Goal: Transaction & Acquisition: Purchase product/service

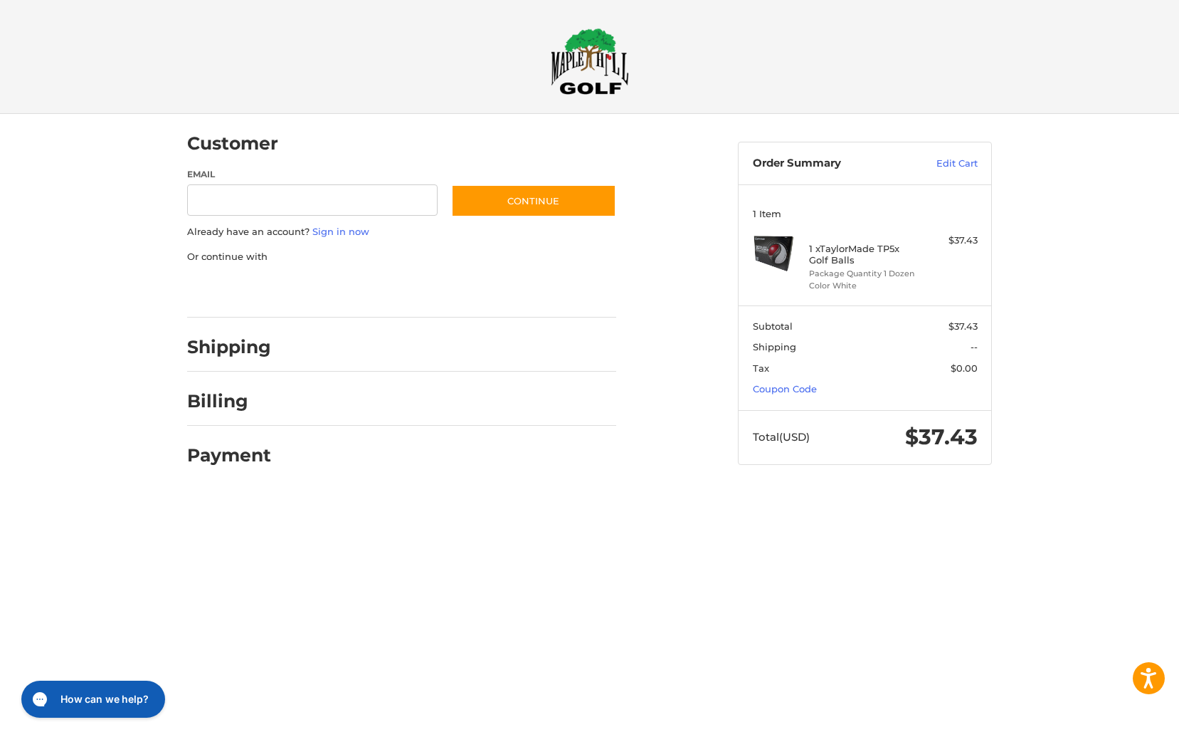
click at [918, 256] on div "1 x TaylorMade TP5x Golf Balls Package Quantity 1 Dozen Color White" at bounding box center [865, 262] width 112 height 58
click at [972, 163] on link "Edit Cart" at bounding box center [942, 164] width 72 height 14
click at [809, 389] on link "Coupon Code" at bounding box center [785, 388] width 64 height 11
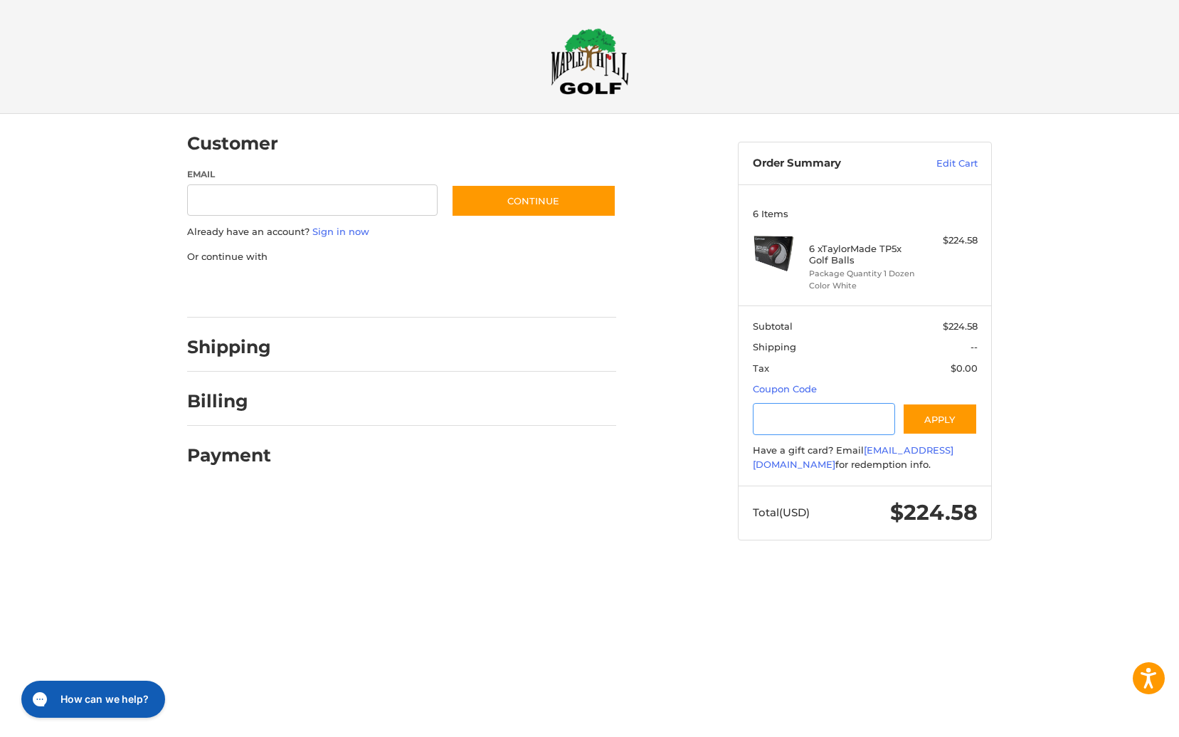
click at [769, 414] on input "Gift Certificate or Coupon Code" at bounding box center [824, 419] width 143 height 32
type input "********"
click at [973, 415] on button "Apply" at bounding box center [939, 419] width 75 height 32
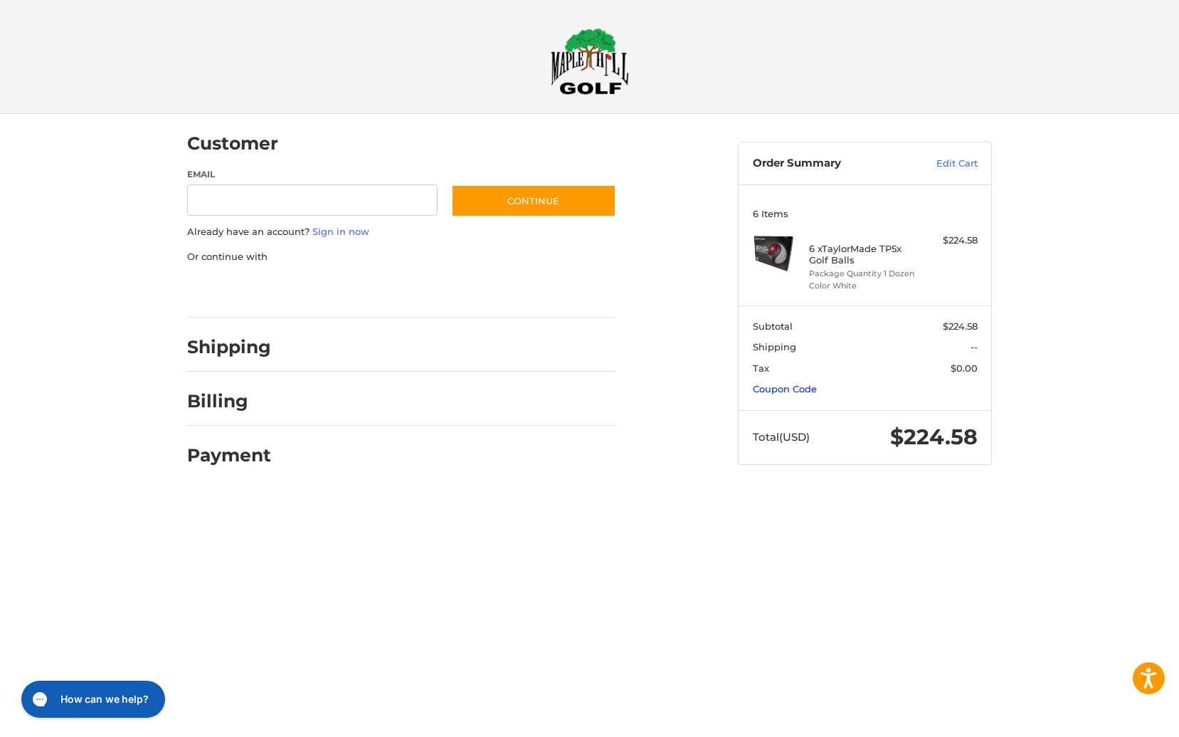
click at [799, 393] on link "Coupon Code" at bounding box center [785, 388] width 64 height 11
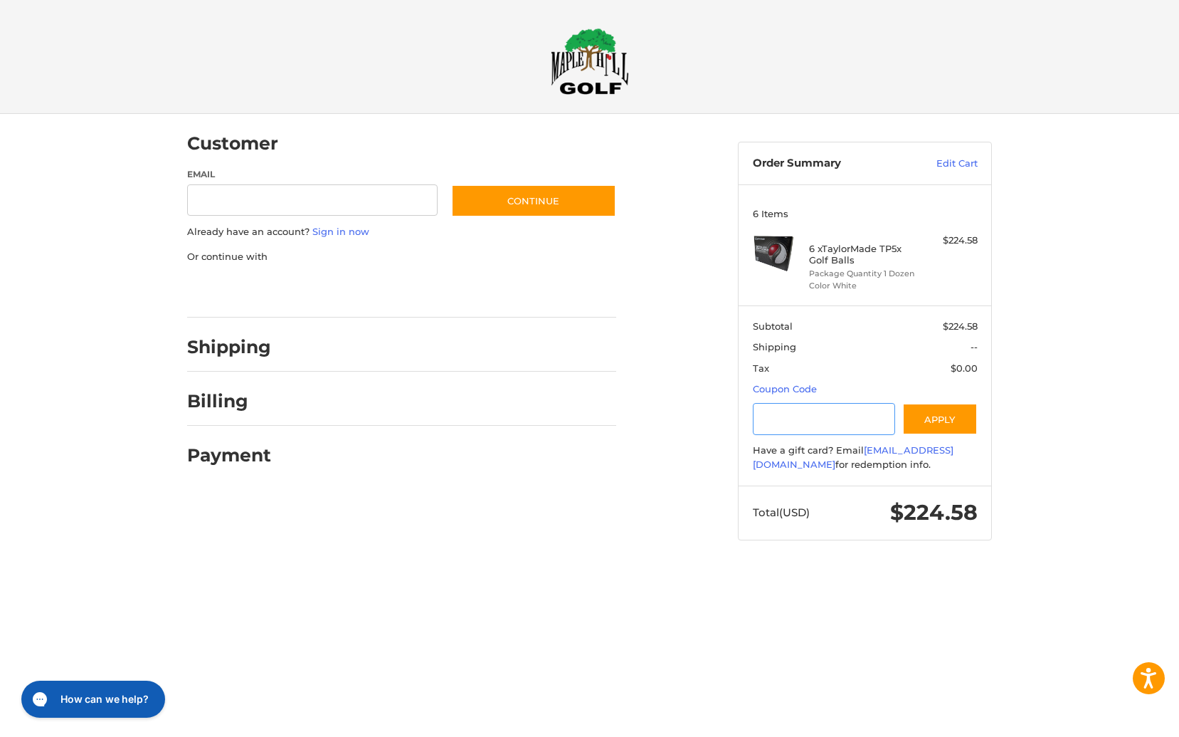
click at [793, 404] on input "Gift Certificate or Coupon Code" at bounding box center [824, 419] width 143 height 32
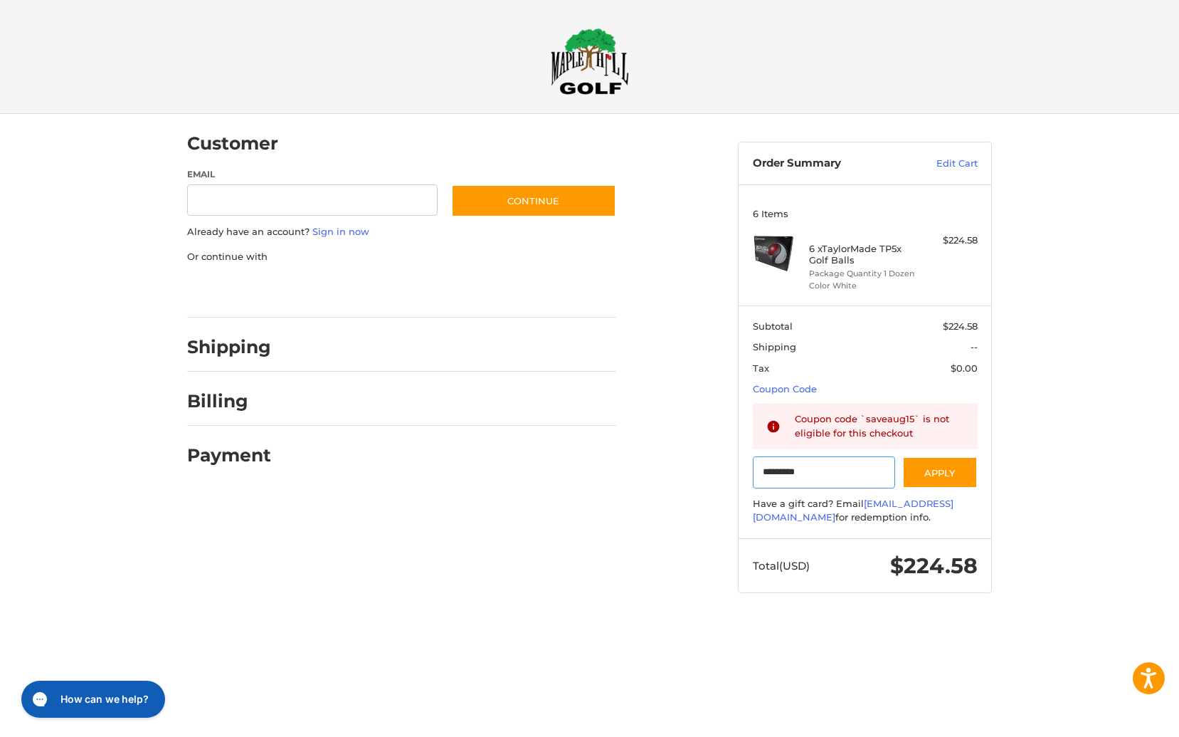
type input "*********"
click at [670, 478] on ol "Customer Guest Customer Email Subscribe to our newsletter. Continue Already hav…" at bounding box center [429, 296] width 485 height 365
click at [616, 494] on div "Customer Guest Customer Email Subscribe to our newsletter. Continue Already hav…" at bounding box center [590, 367] width 854 height 507
click at [680, 574] on div "Customer Guest Customer Email Subscribe to our newsletter. Continue Already hav…" at bounding box center [590, 367] width 854 height 507
click at [650, 314] on ol "Customer Guest Customer Email Subscribe to our newsletter. Continue Already hav…" at bounding box center [429, 296] width 485 height 365
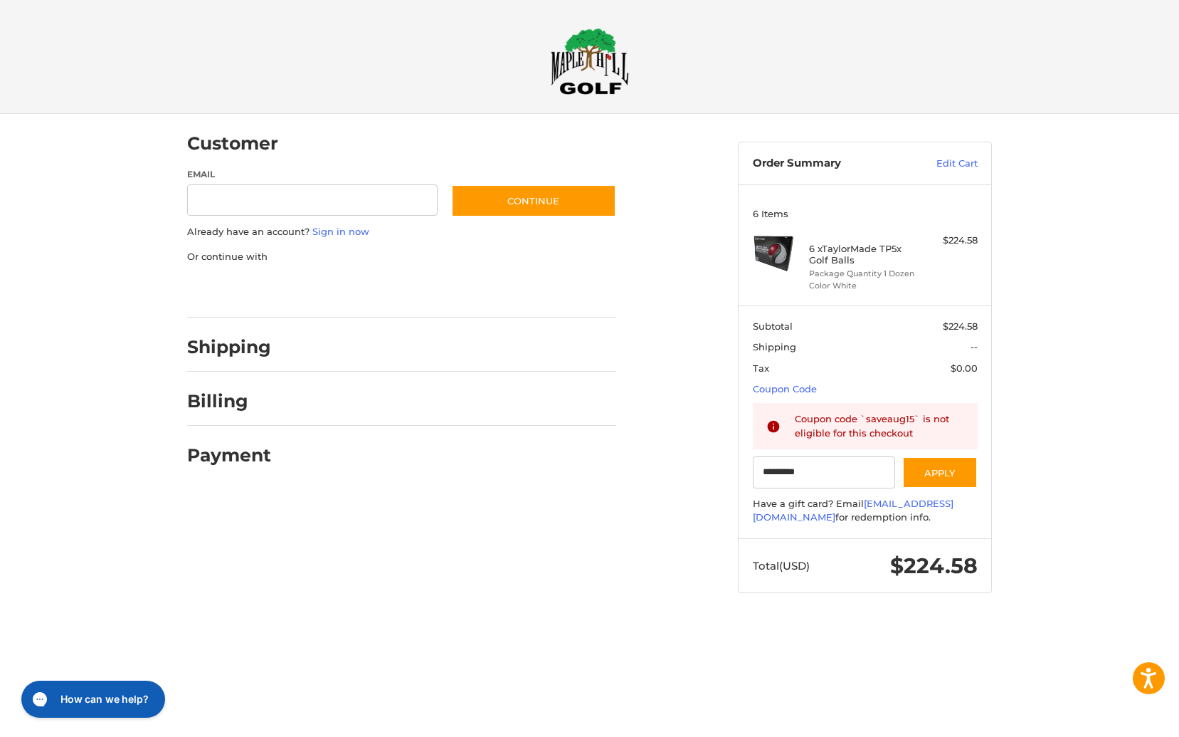
click at [616, 485] on div "Customer Guest Customer Email Subscribe to our newsletter. Continue Already hav…" at bounding box center [590, 367] width 854 height 507
click at [916, 480] on button "Apply" at bounding box center [939, 472] width 75 height 32
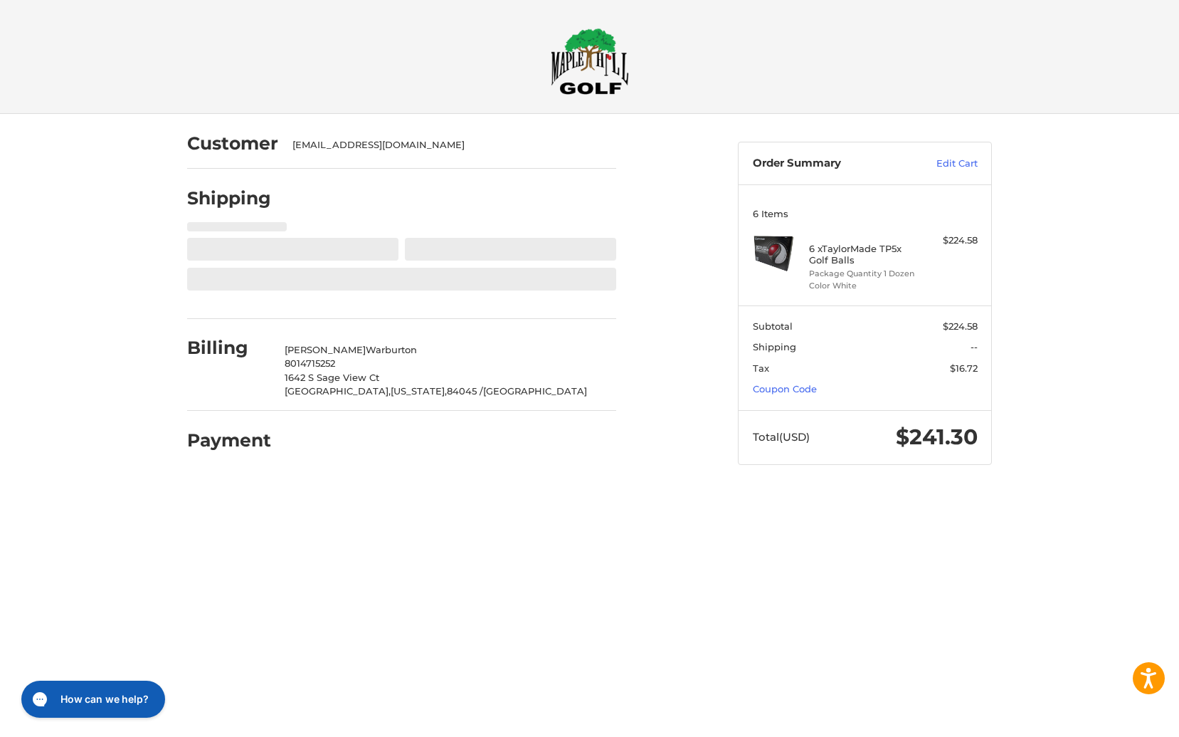
select select "**"
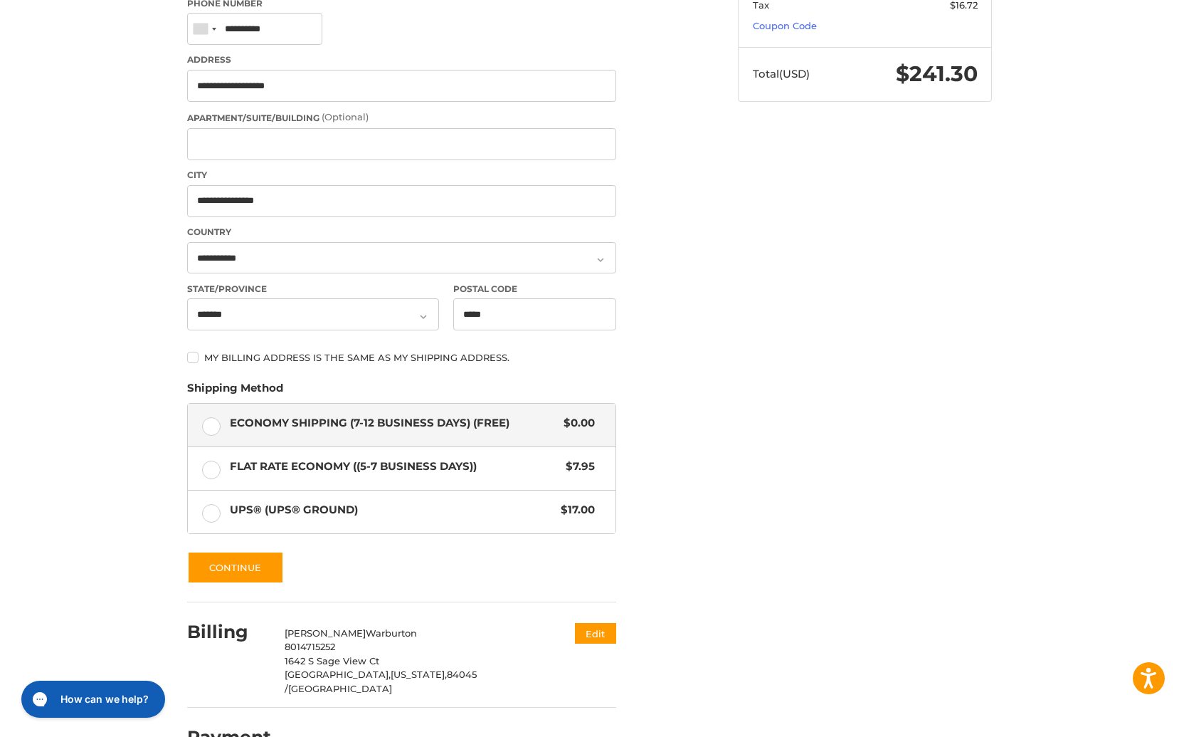
scroll to position [388, 0]
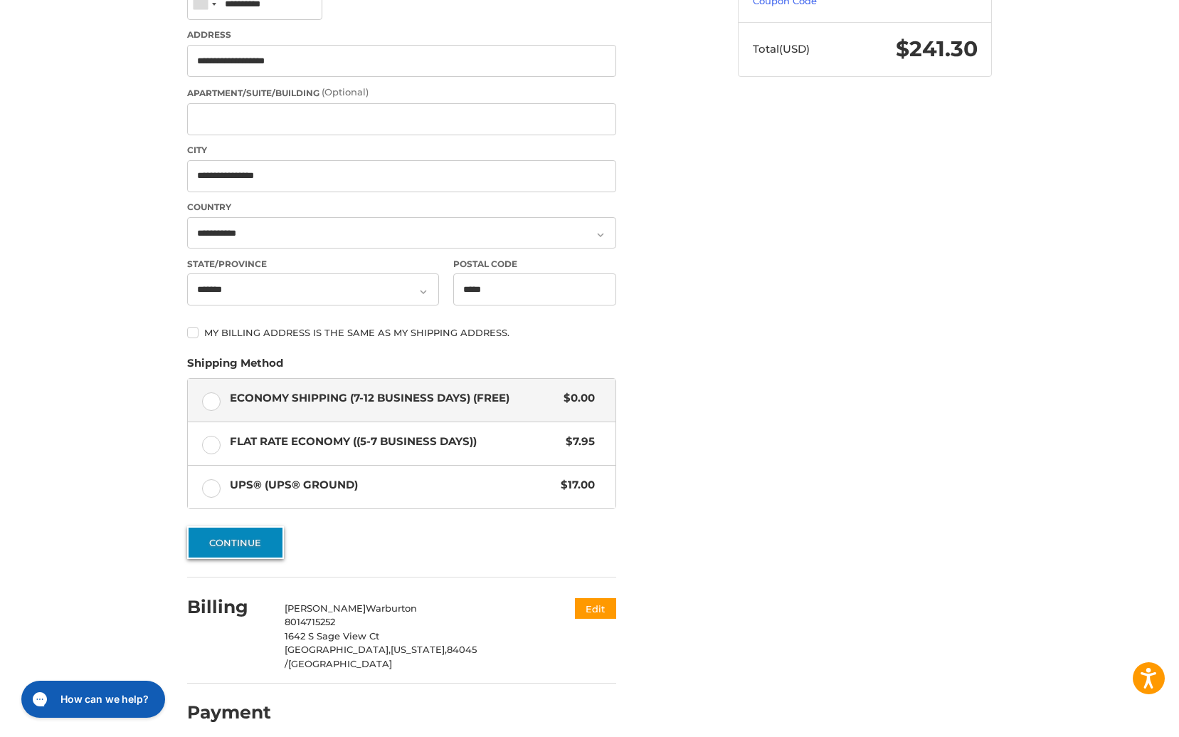
click at [239, 546] on button "Continue" at bounding box center [235, 542] width 97 height 33
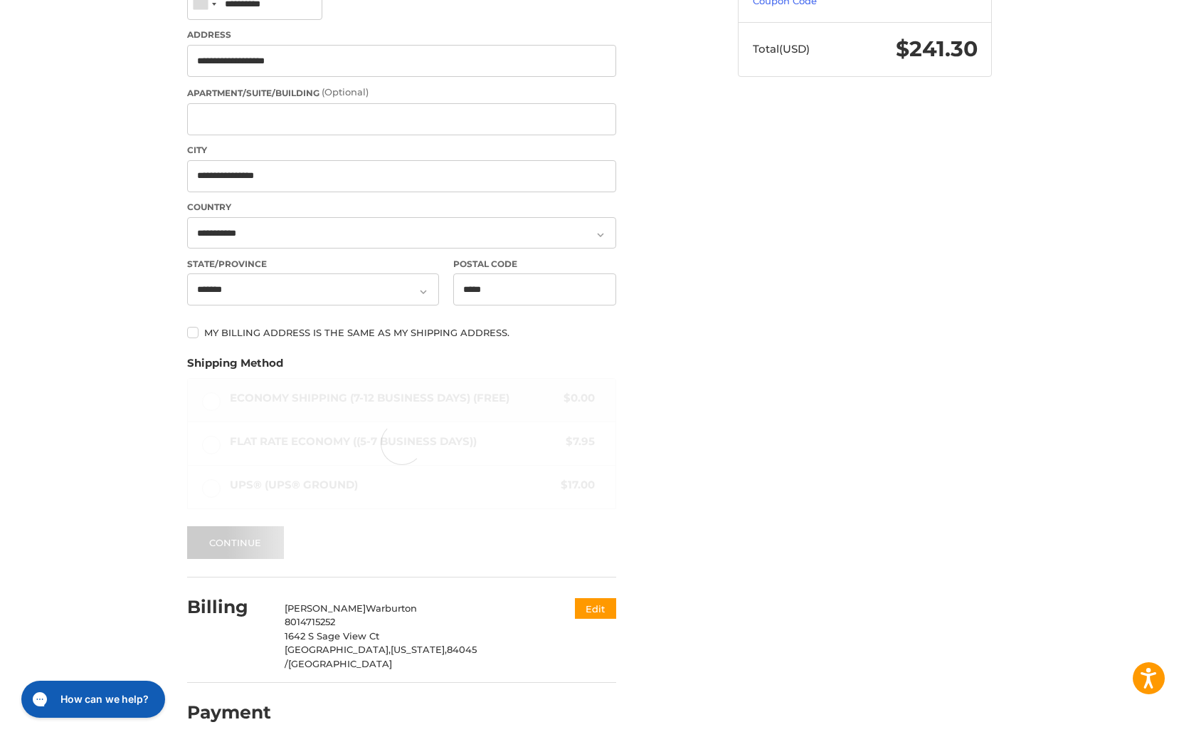
scroll to position [0, 0]
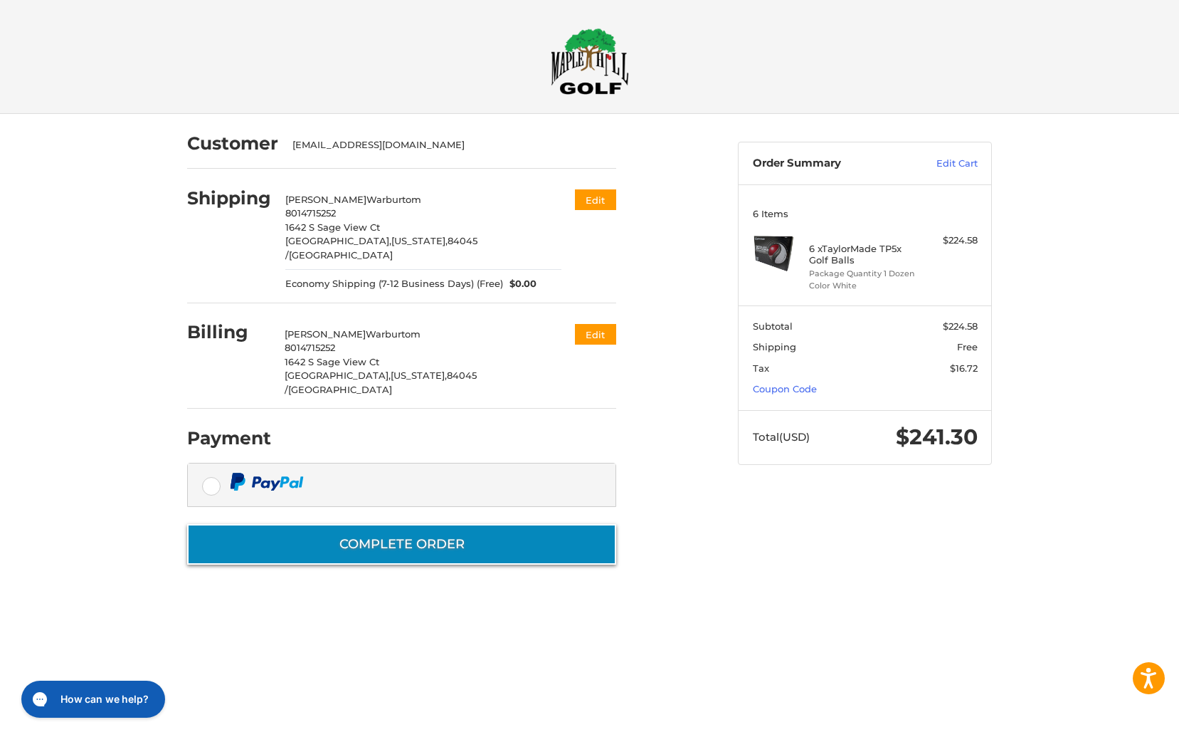
click at [298, 524] on button "Complete order" at bounding box center [401, 544] width 429 height 41
